Goal: Information Seeking & Learning: Learn about a topic

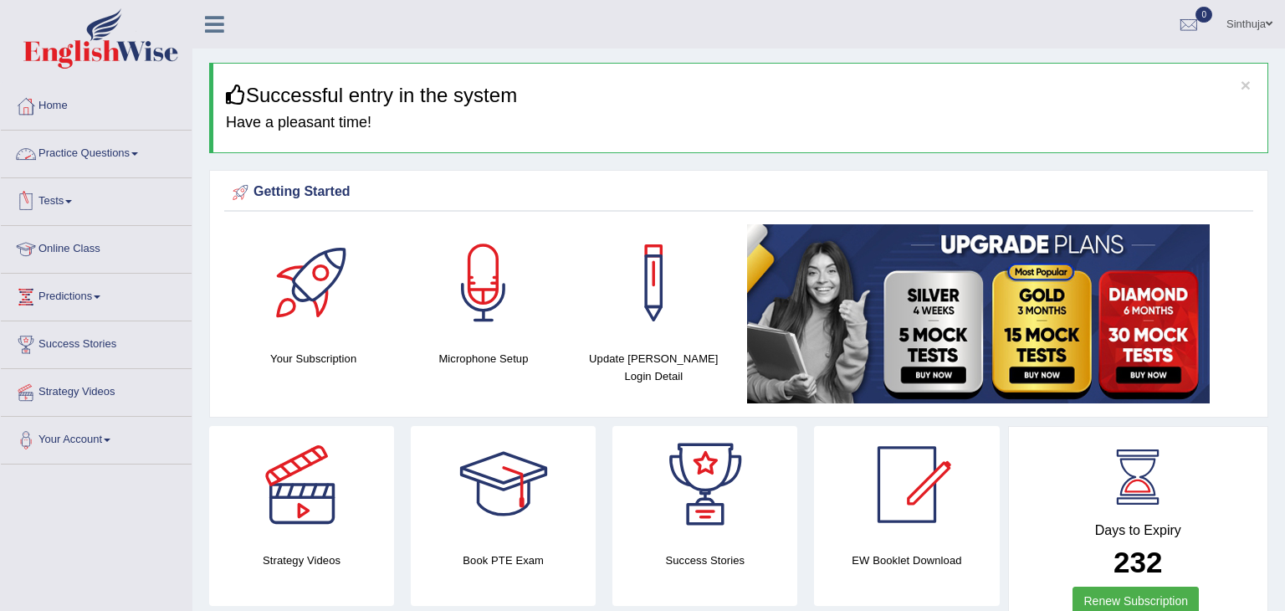
click at [141, 156] on link "Practice Questions" at bounding box center [96, 151] width 191 height 42
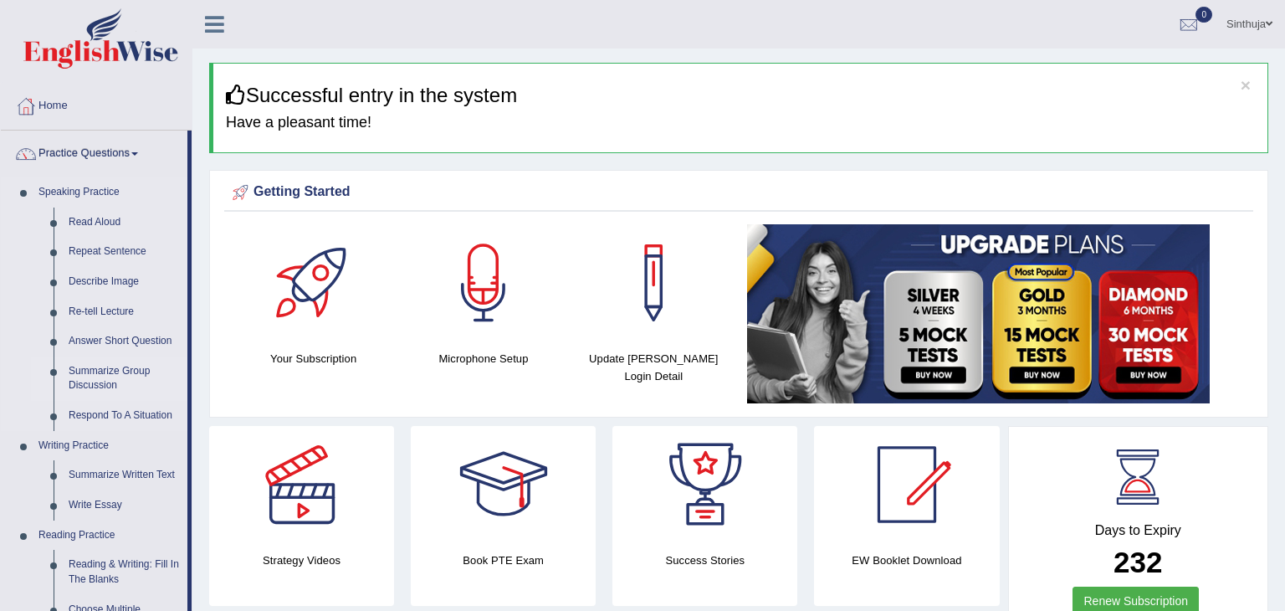
click at [98, 387] on link "Summarize Group Discussion" at bounding box center [124, 378] width 126 height 44
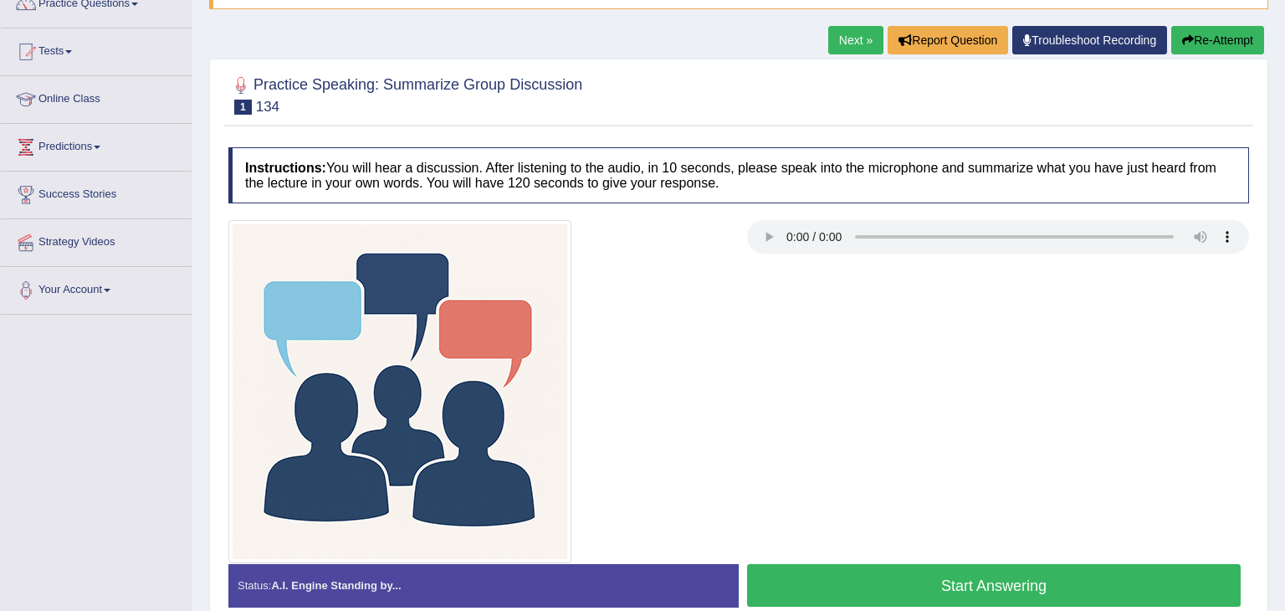
scroll to position [97, 0]
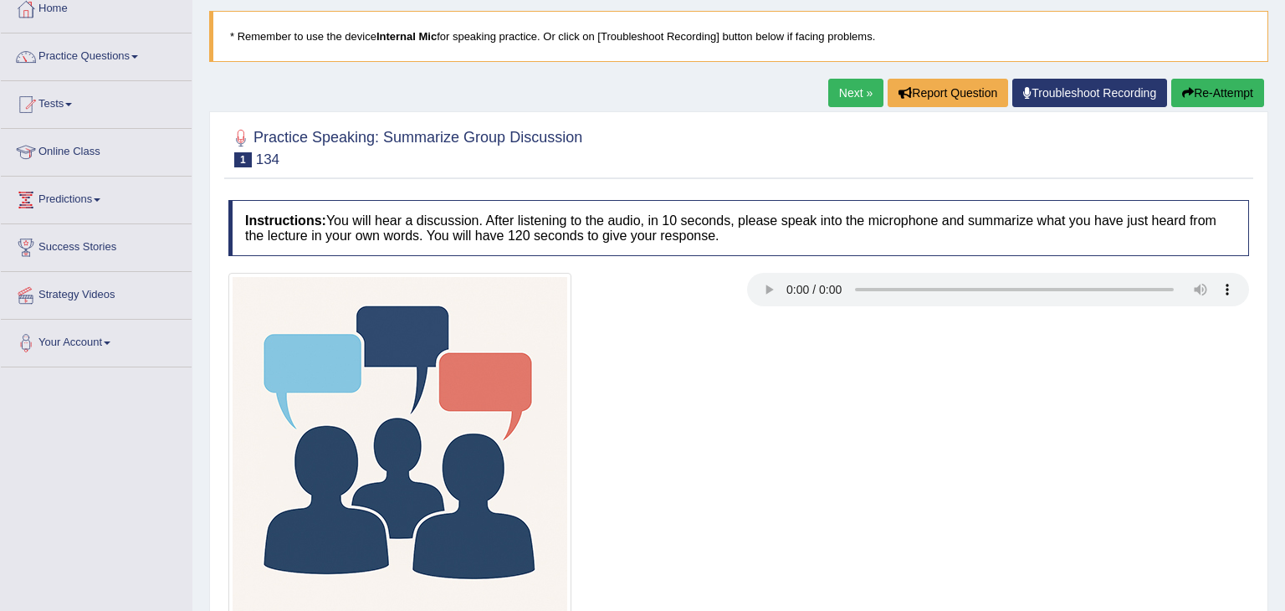
click at [772, 485] on div at bounding box center [738, 444] width 1037 height 343
